Goal: Task Accomplishment & Management: Use online tool/utility

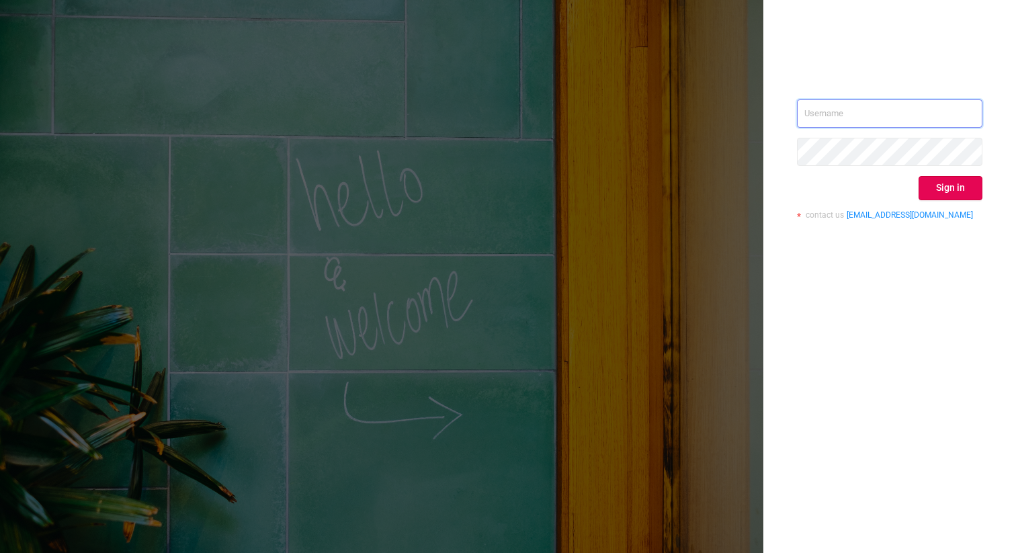
click at [803, 108] on input "text" at bounding box center [889, 113] width 185 height 28
type input "[PERSON_NAME][EMAIL_ADDRESS][DOMAIN_NAME]"
click at [940, 189] on button "Sign in" at bounding box center [950, 188] width 64 height 24
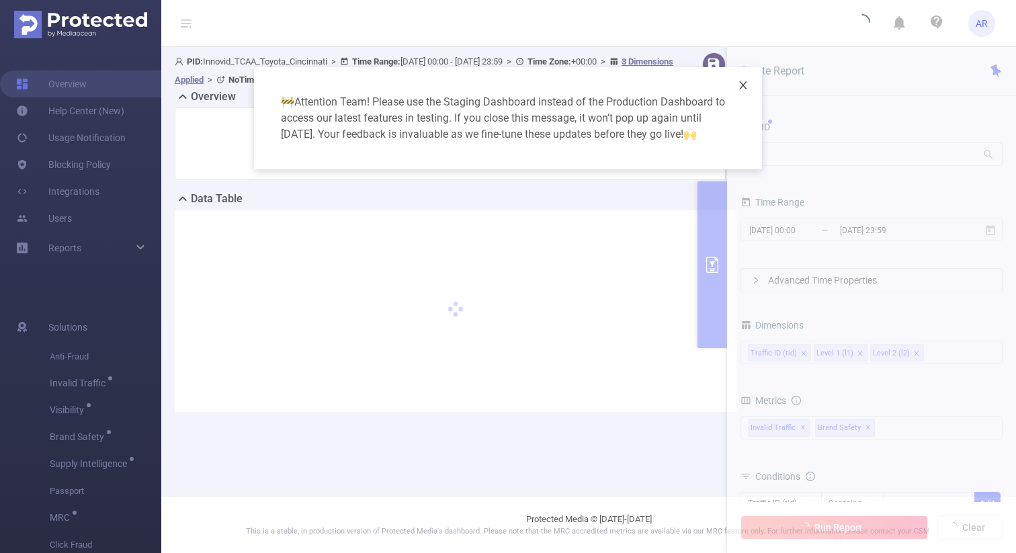
click at [751, 81] on span "Close" at bounding box center [743, 86] width 38 height 38
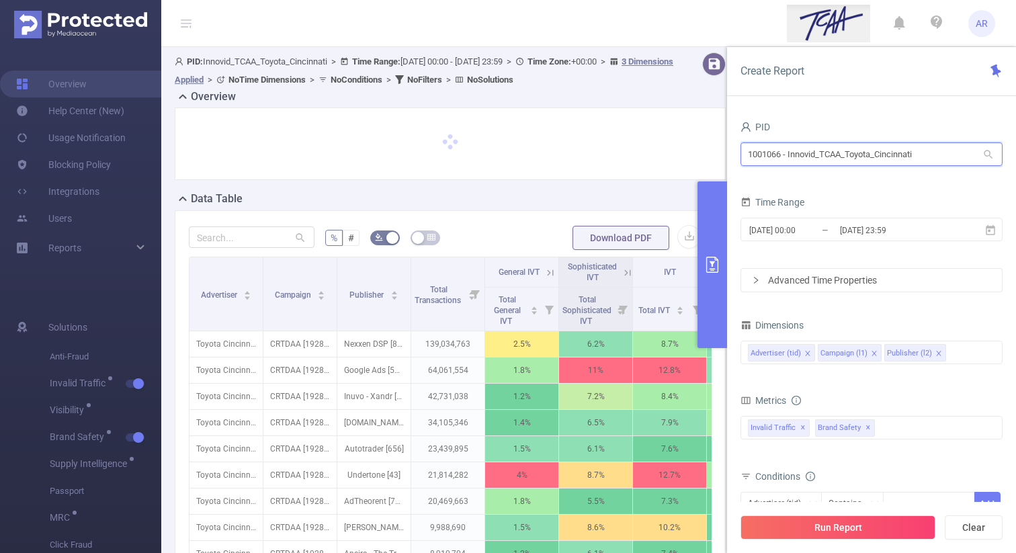
click at [795, 152] on input "1001066 - Innovid_TCAA_Toyota_Cincinnati" at bounding box center [871, 154] width 262 height 24
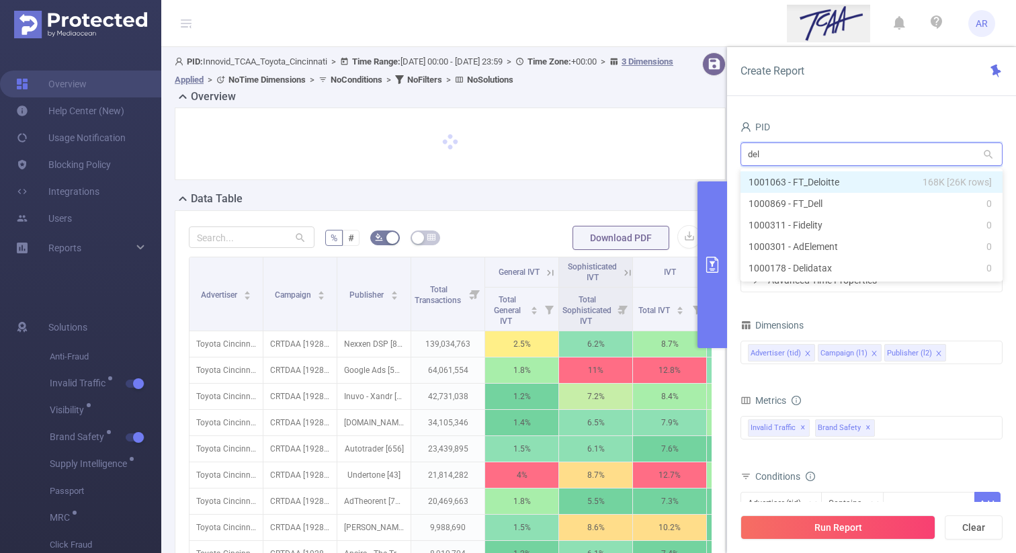
type input "delo"
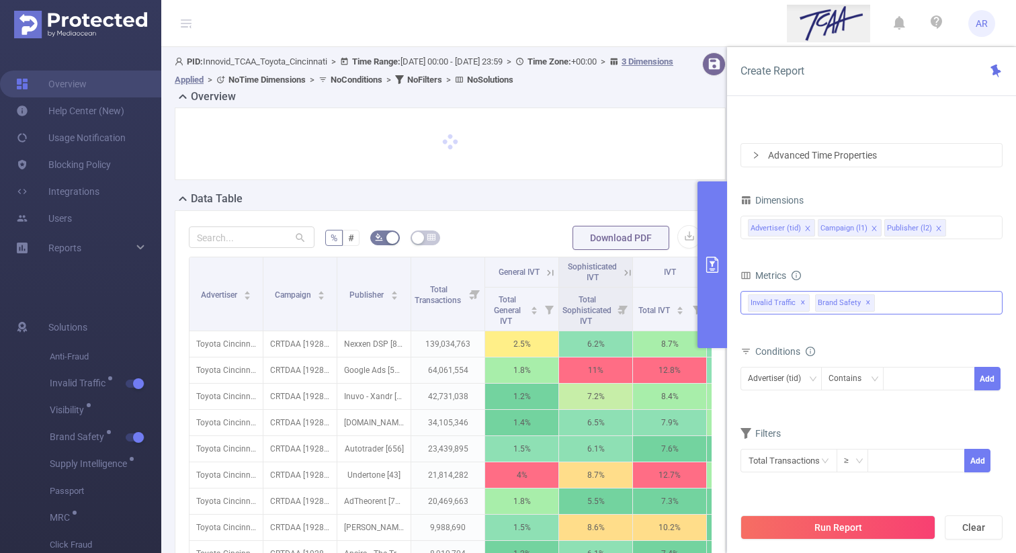
click at [865, 304] on span "✕" at bounding box center [867, 303] width 5 height 16
click at [824, 525] on button "Run Report" at bounding box center [837, 527] width 195 height 24
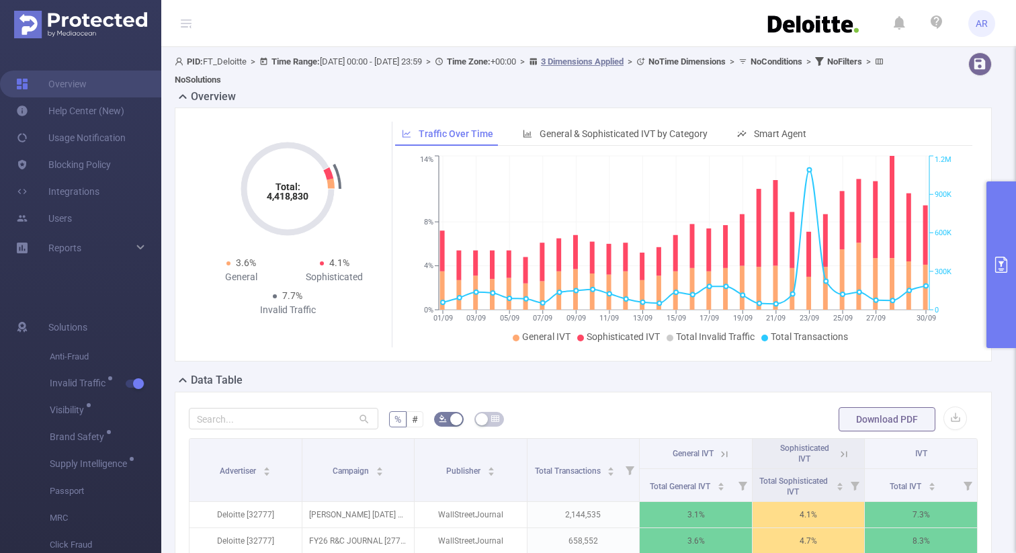
click at [996, 200] on button "primary" at bounding box center [1001, 264] width 30 height 167
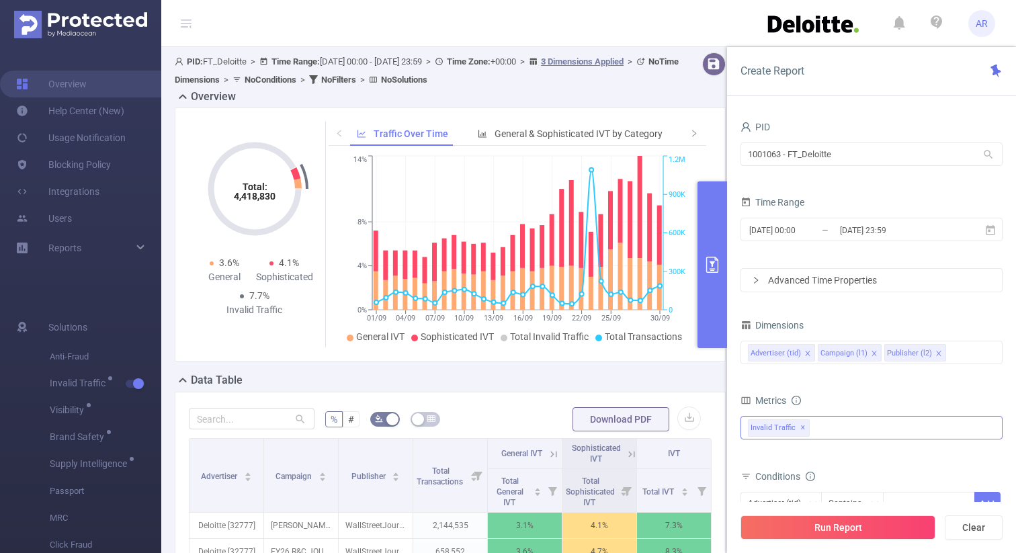
click at [652, 381] on div "Data Table" at bounding box center [456, 381] width 562 height 19
click at [716, 292] on button "primary" at bounding box center [712, 264] width 30 height 167
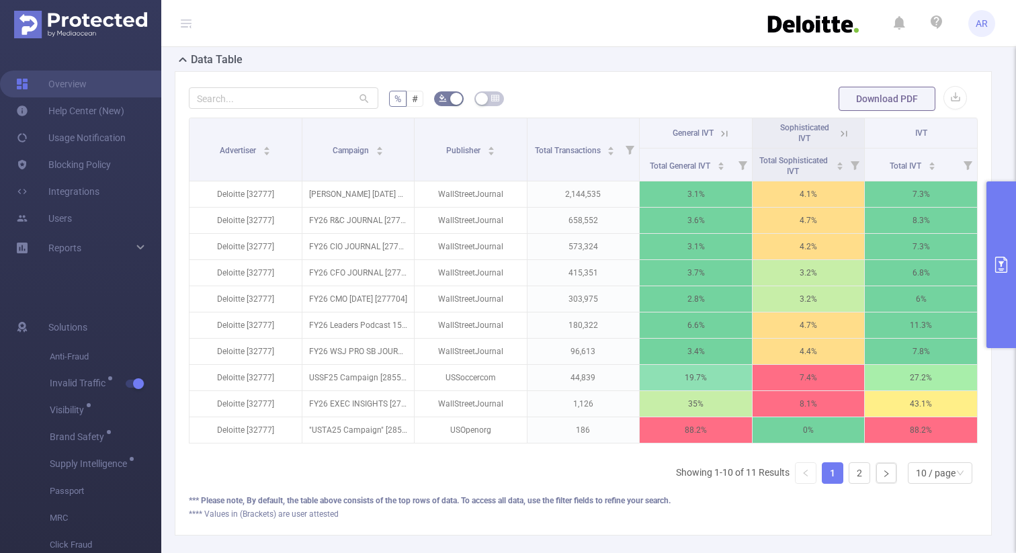
scroll to position [336, 0]
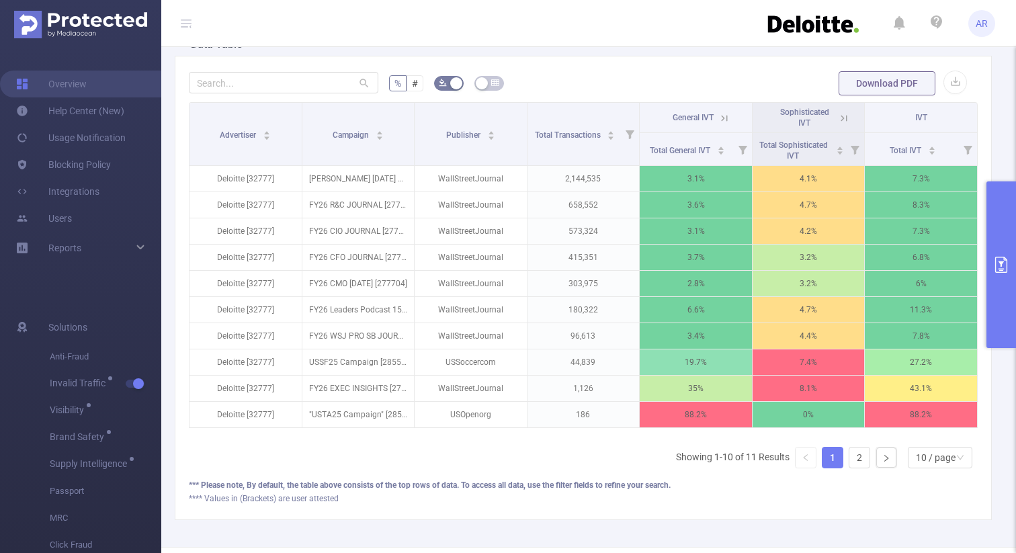
click at [1004, 291] on button "primary" at bounding box center [1001, 264] width 30 height 167
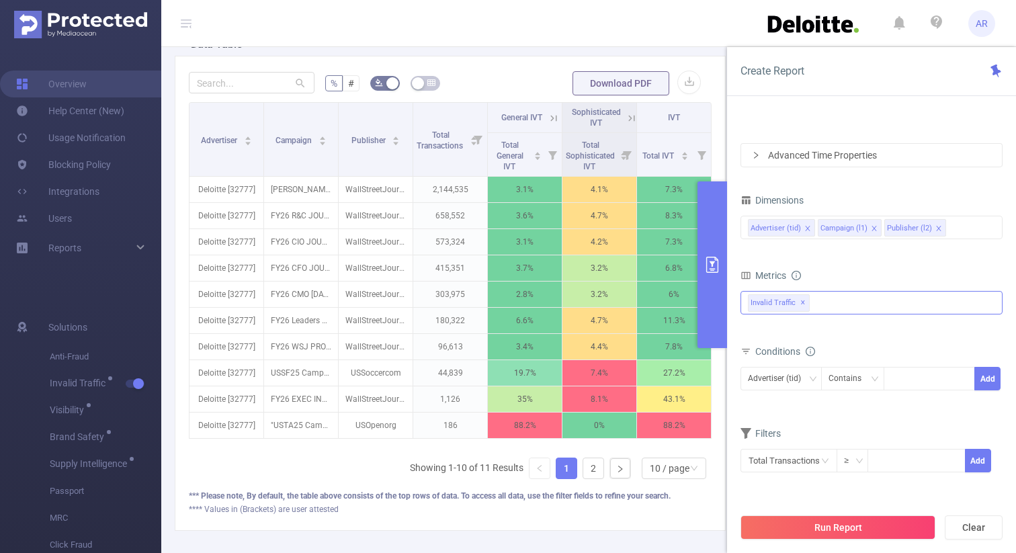
click at [712, 293] on button "primary" at bounding box center [712, 264] width 30 height 167
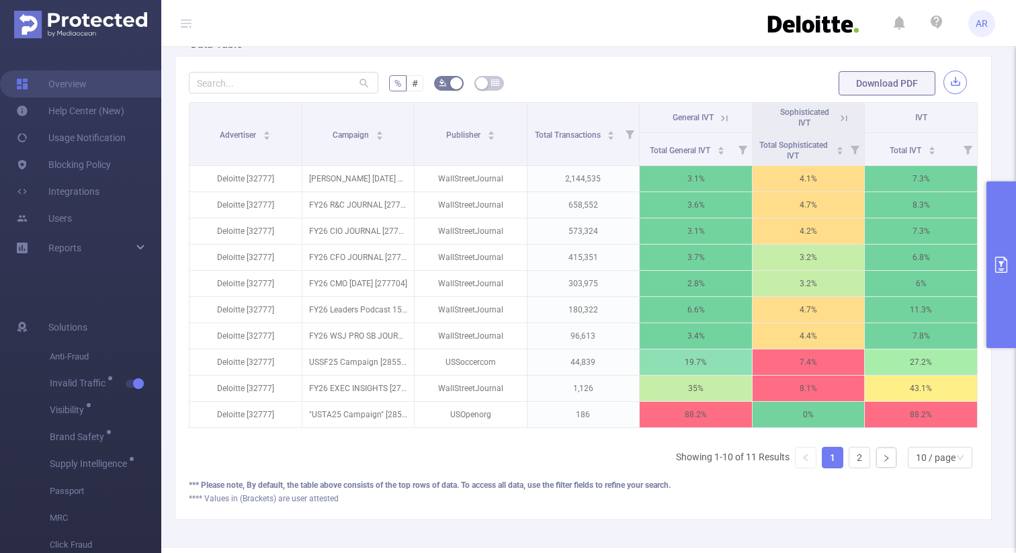
click at [952, 89] on button "button" at bounding box center [955, 83] width 24 height 24
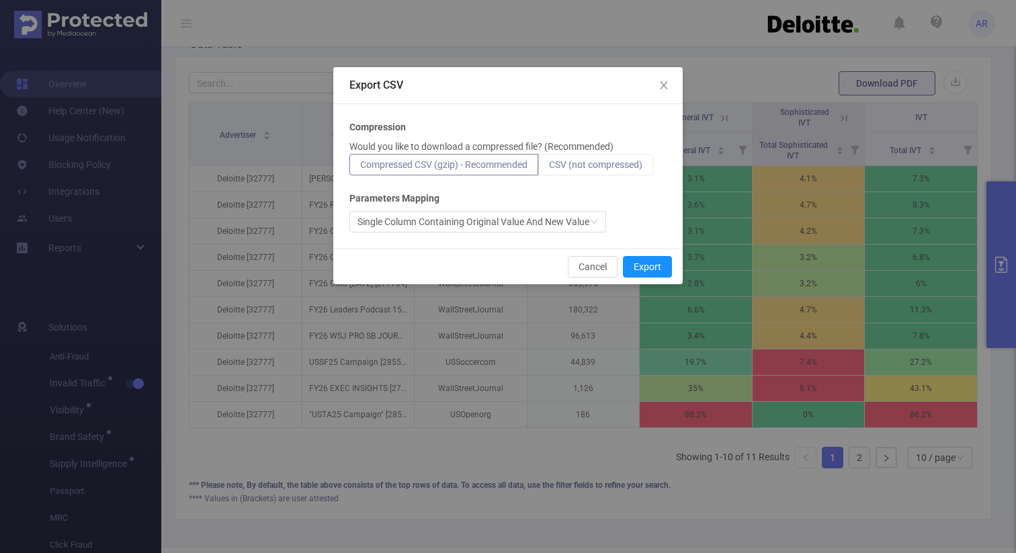
click at [620, 154] on label "CSV (not compressed)" at bounding box center [595, 164] width 115 height 21
click at [549, 168] on input "CSV (not compressed)" at bounding box center [549, 168] width 0 height 0
click at [648, 264] on button "Export" at bounding box center [647, 266] width 49 height 21
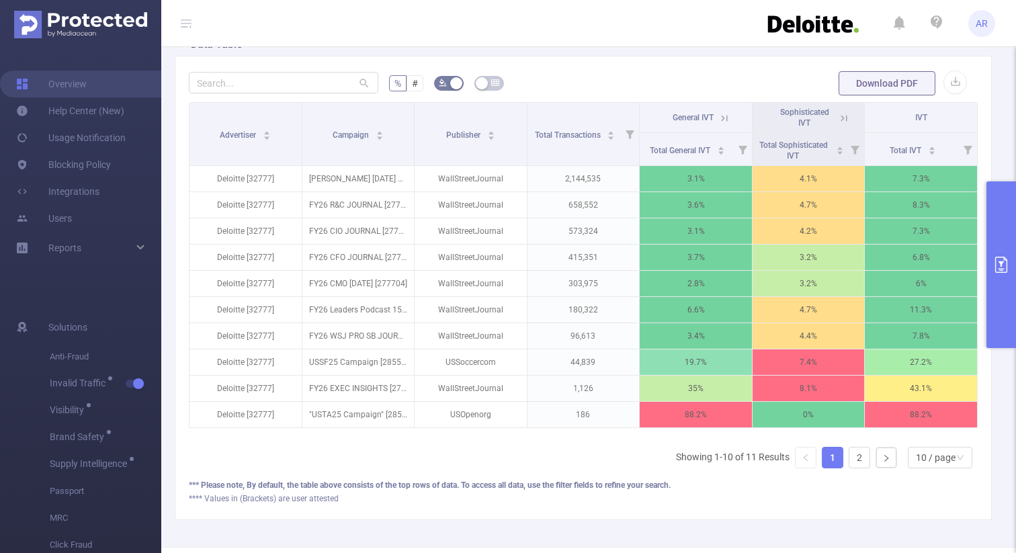
click at [1000, 269] on icon "primary" at bounding box center [1001, 265] width 16 height 16
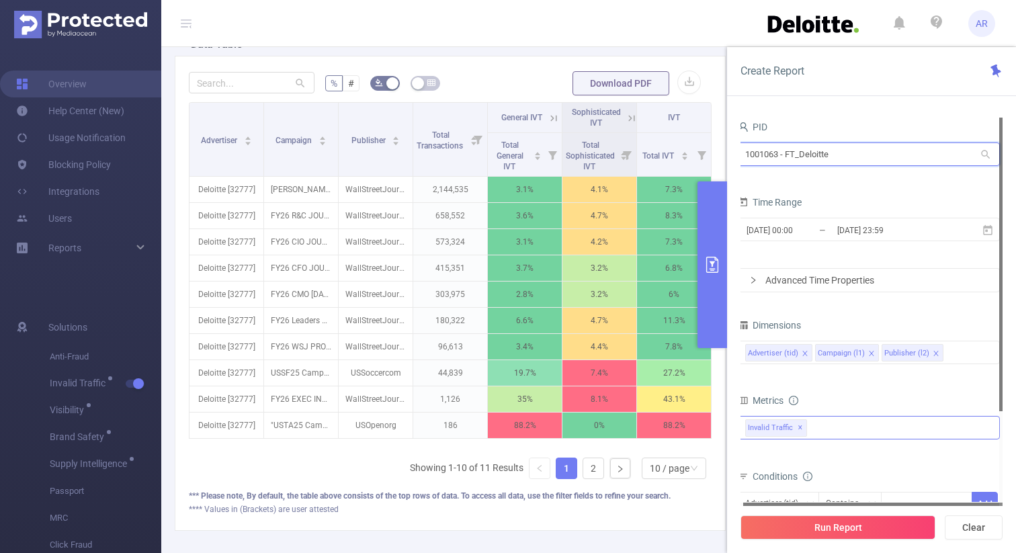
click at [789, 152] on input "1001063 - FT_Deloitte" at bounding box center [869, 154] width 262 height 24
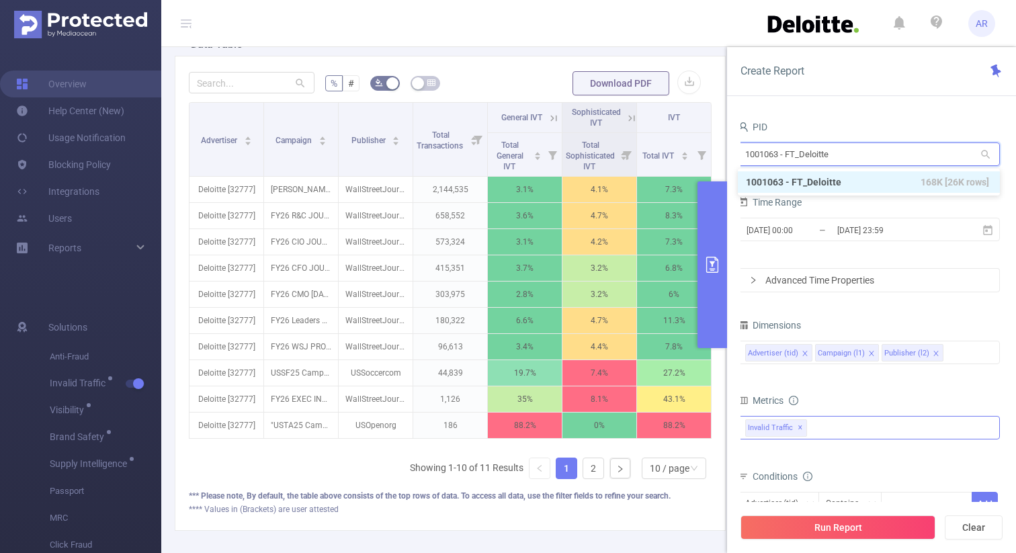
click at [789, 152] on input "1001063 - FT_Deloitte" at bounding box center [869, 154] width 262 height 24
type input "mayo"
click at [788, 178] on li "1000997 - FT_MayoSeitz 63K [10K rows]" at bounding box center [869, 181] width 262 height 21
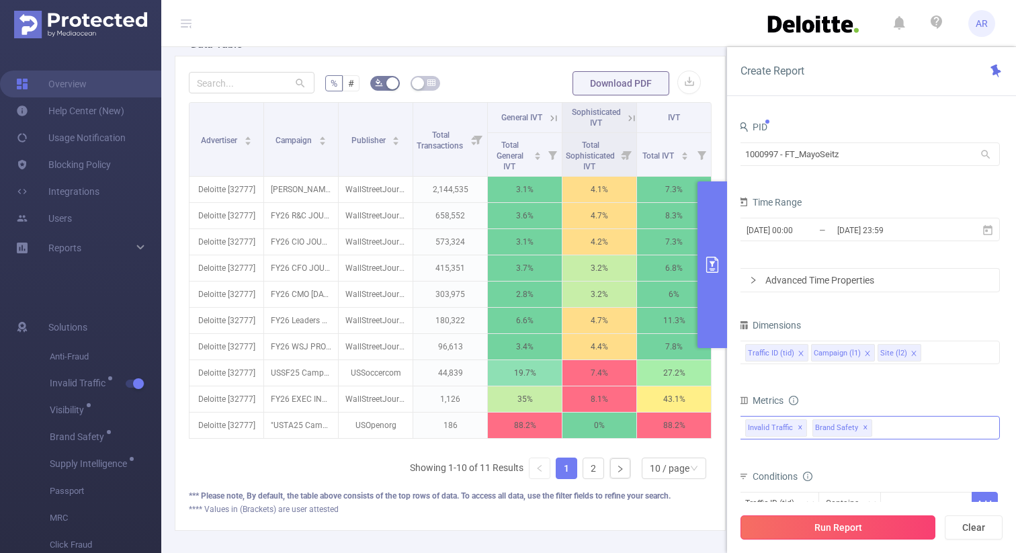
click at [798, 528] on button "Run Report" at bounding box center [837, 527] width 195 height 24
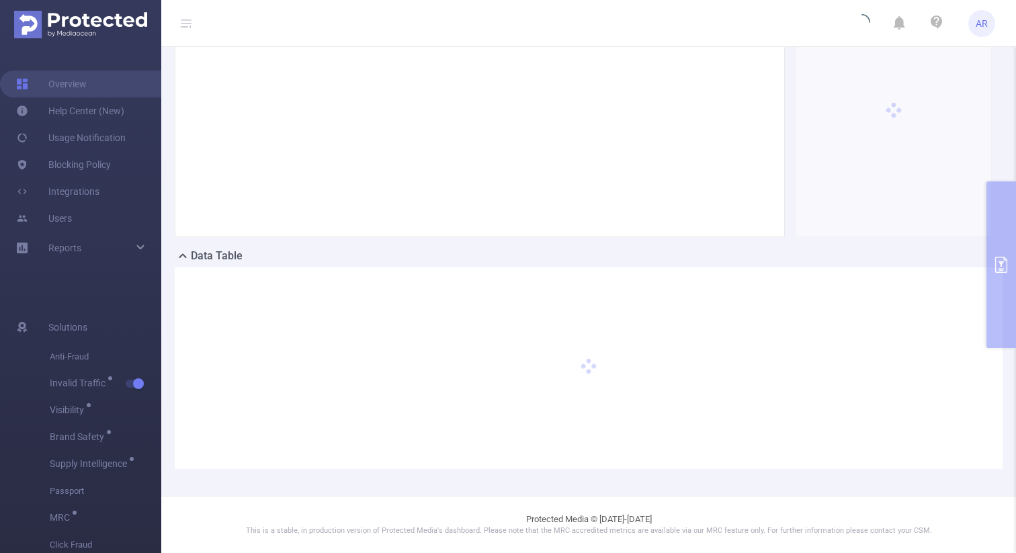
scroll to position [124, 0]
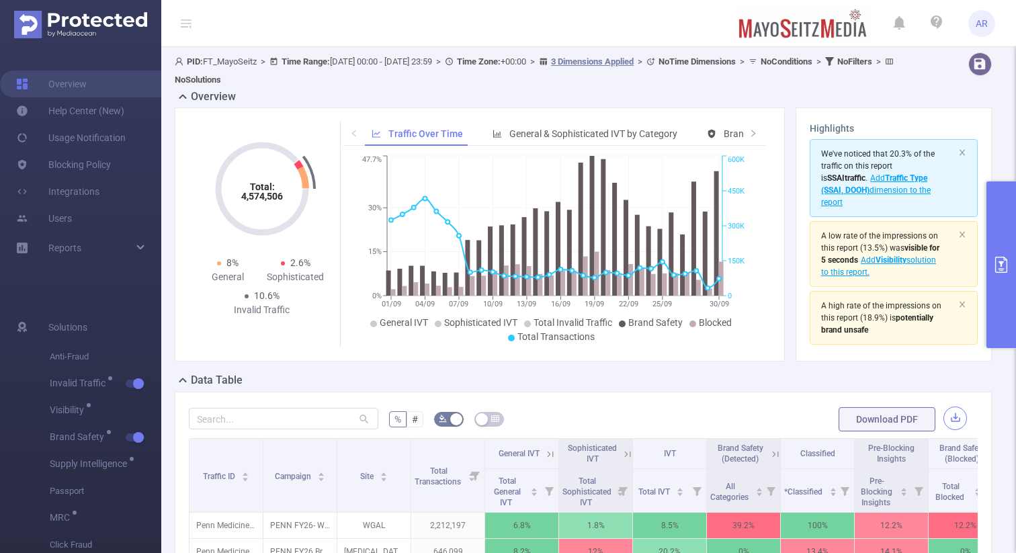
click at [960, 415] on button "button" at bounding box center [955, 418] width 24 height 24
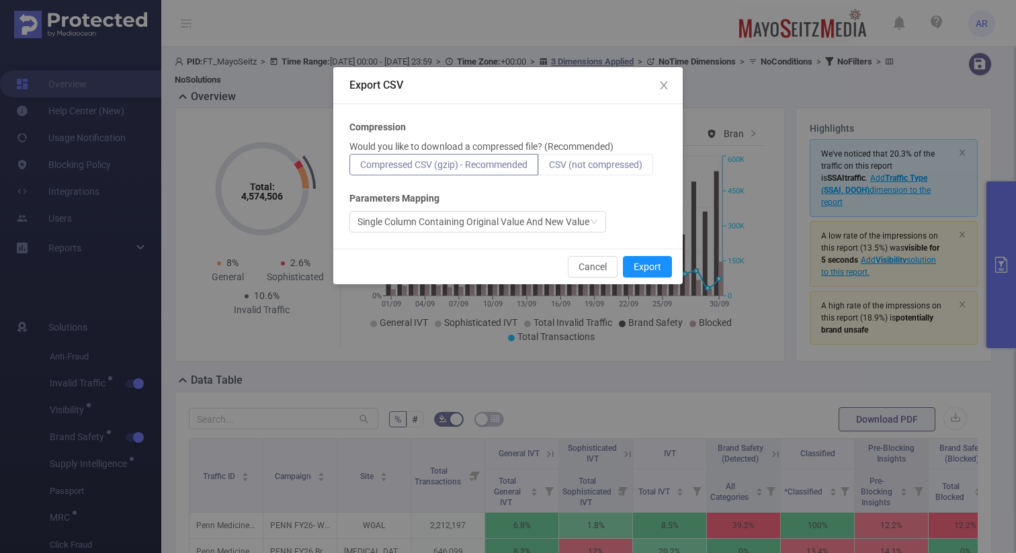
click at [607, 174] on label "CSV (not compressed)" at bounding box center [595, 164] width 115 height 21
click at [549, 168] on input "CSV (not compressed)" at bounding box center [549, 168] width 0 height 0
click at [641, 270] on button "Export" at bounding box center [647, 266] width 49 height 21
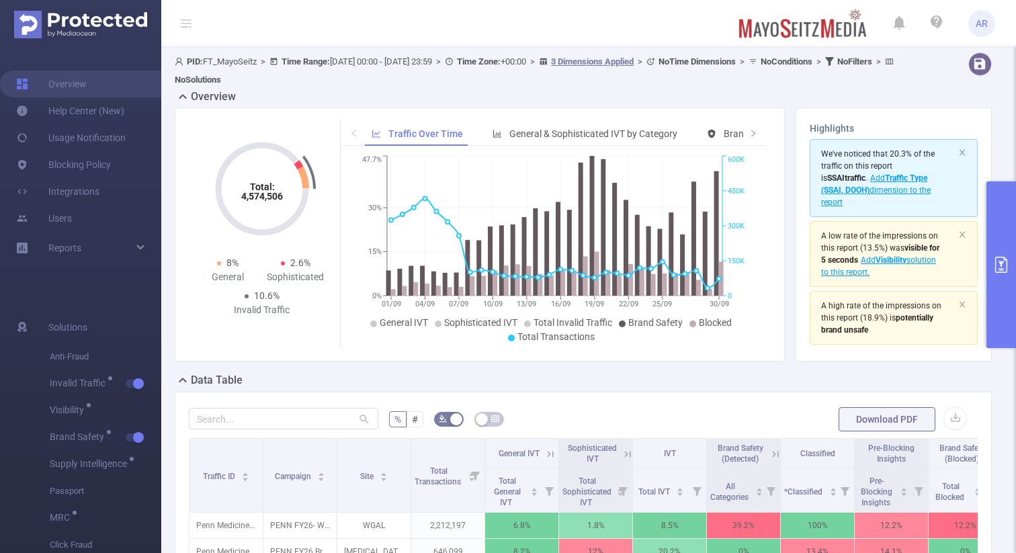
click at [1006, 198] on button "primary" at bounding box center [1001, 264] width 30 height 167
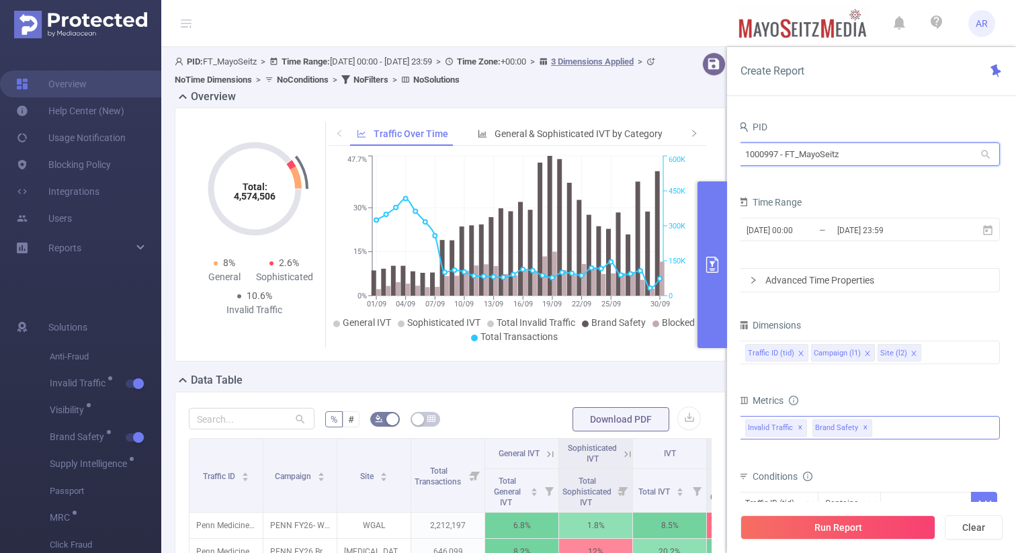
click at [856, 157] on input "1000997 - FT_MayoSeitz" at bounding box center [869, 154] width 262 height 24
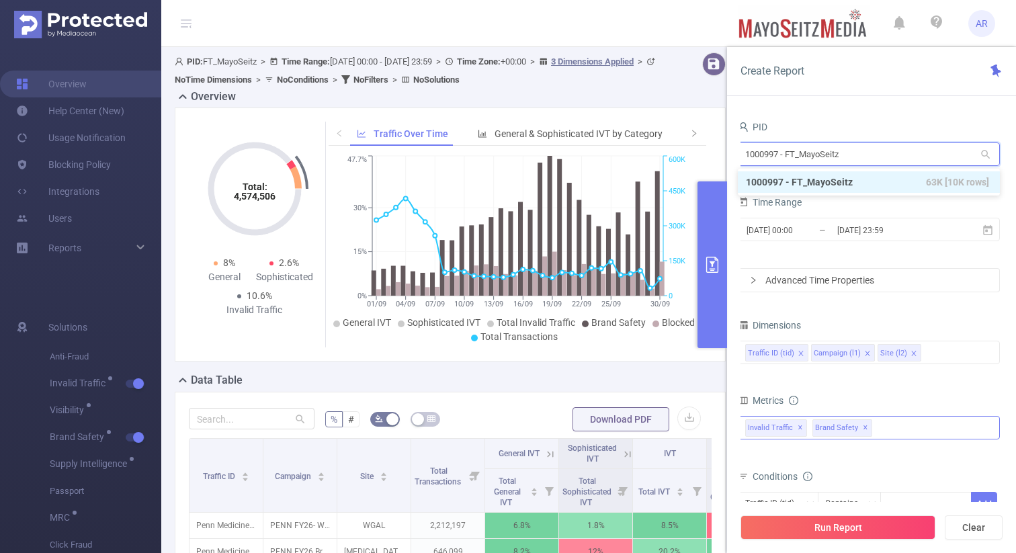
click at [856, 157] on input "1000997 - FT_MayoSeitz" at bounding box center [869, 154] width 262 height 24
type input "path"
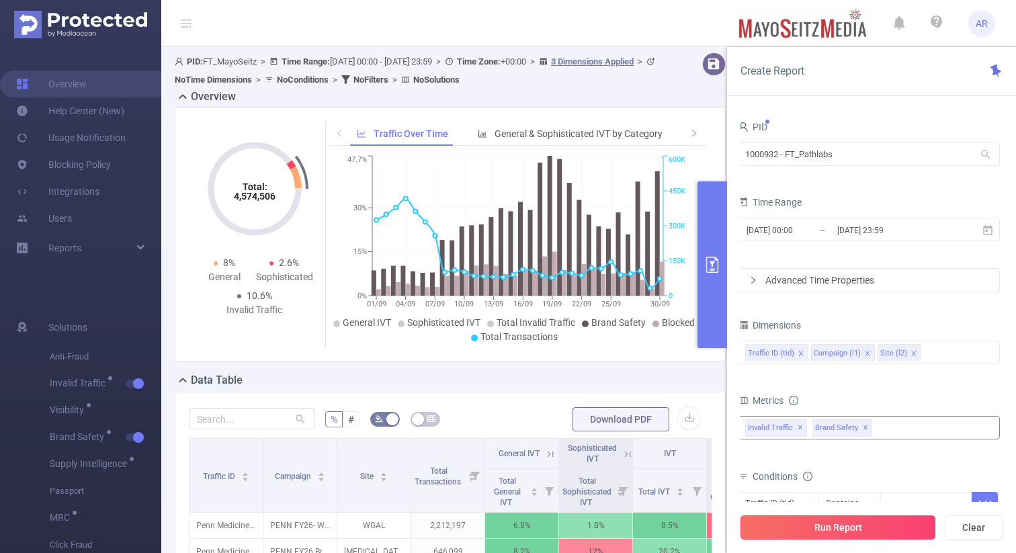
click at [828, 520] on button "Run Report" at bounding box center [837, 527] width 195 height 24
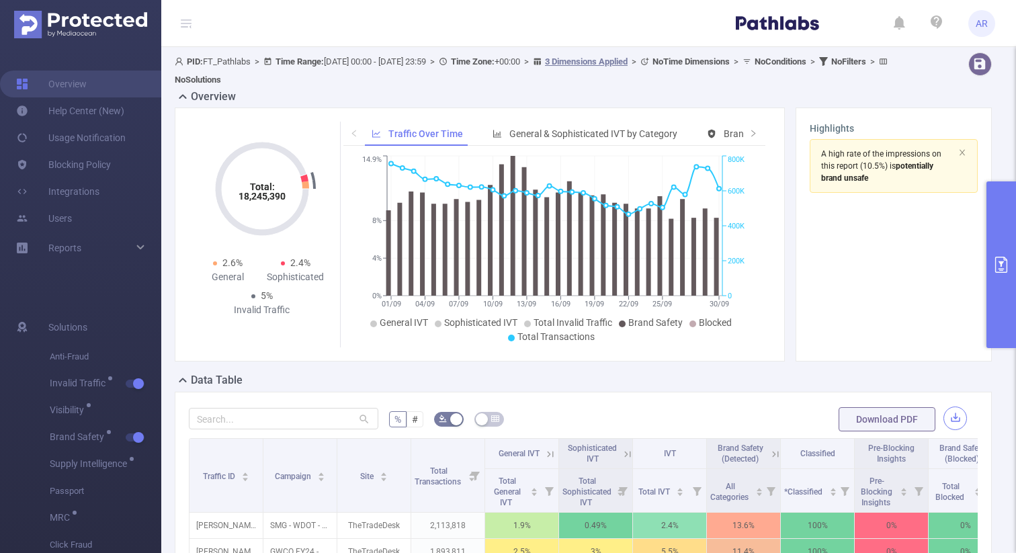
click at [960, 413] on button "button" at bounding box center [955, 418] width 24 height 24
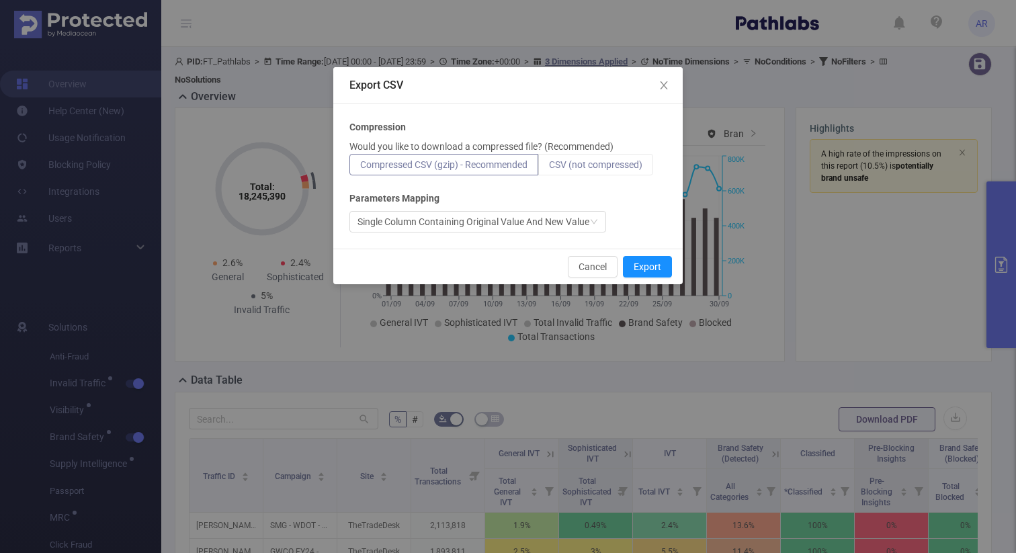
click at [642, 174] on label "CSV (not compressed)" at bounding box center [595, 164] width 115 height 21
click at [549, 168] on input "CSV (not compressed)" at bounding box center [549, 168] width 0 height 0
click at [647, 266] on button "Export" at bounding box center [647, 266] width 49 height 21
